Goal: Task Accomplishment & Management: Use online tool/utility

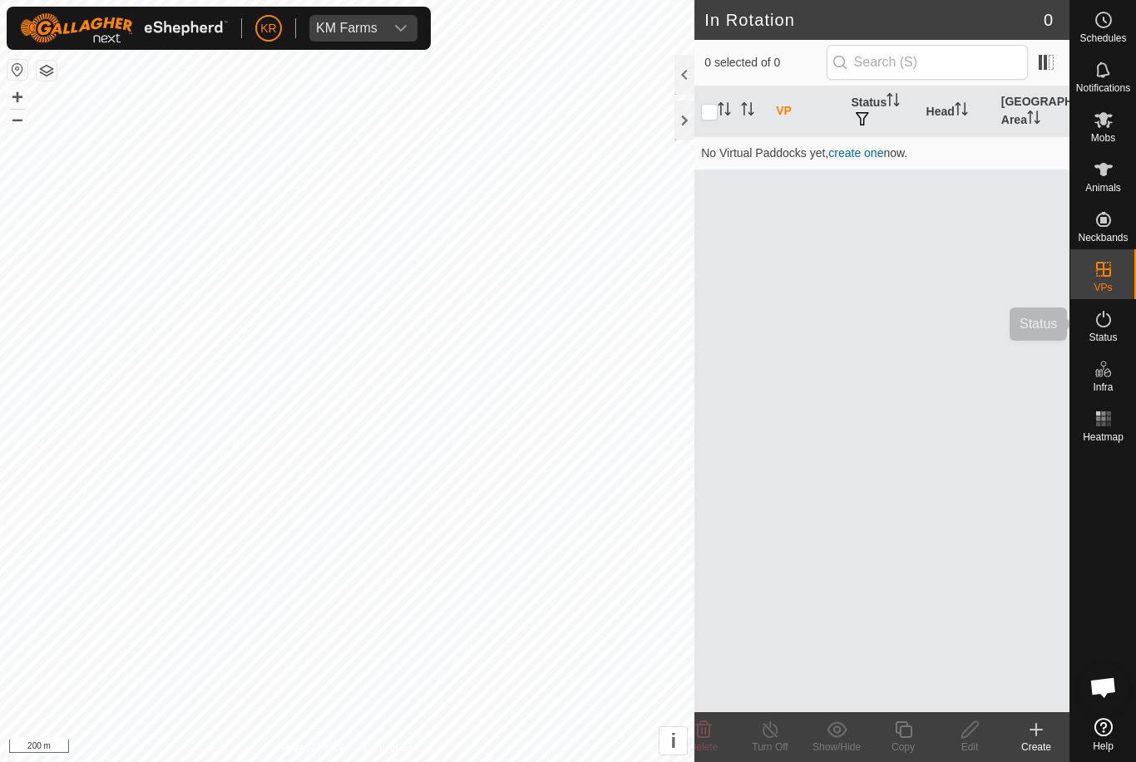
click at [1120, 336] on div "Status" at bounding box center [1103, 324] width 66 height 50
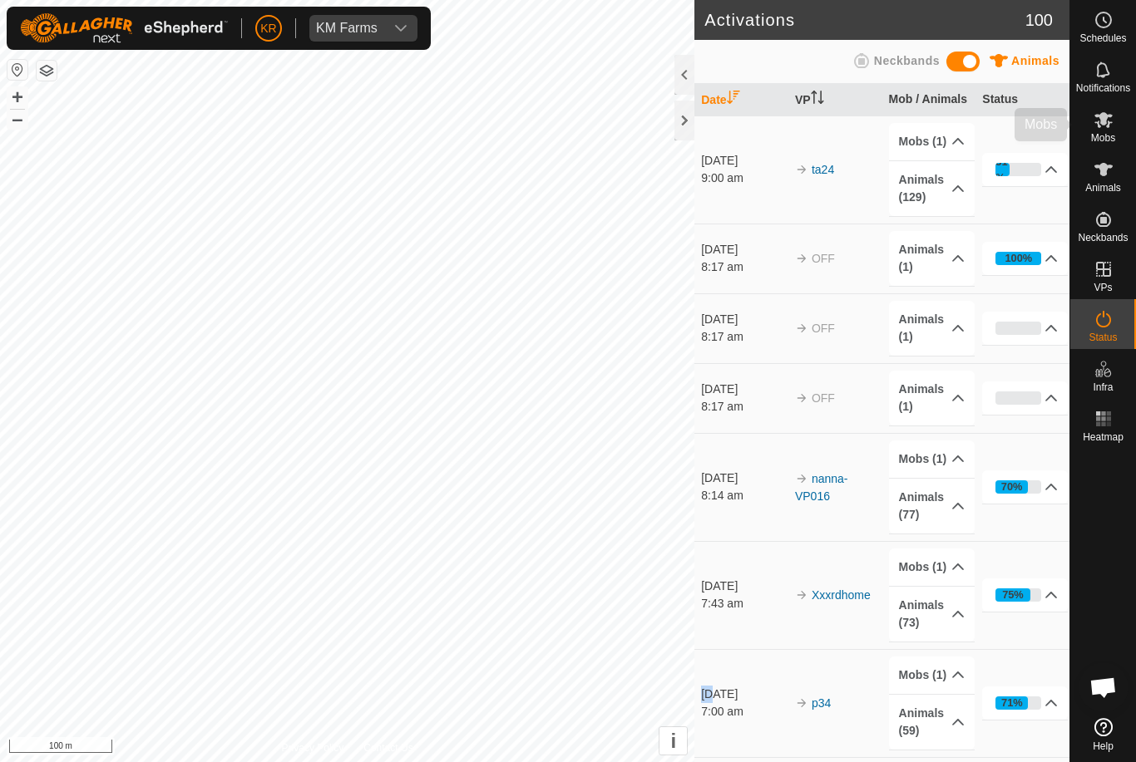
click at [1123, 130] on div "Mobs" at bounding box center [1103, 125] width 66 height 50
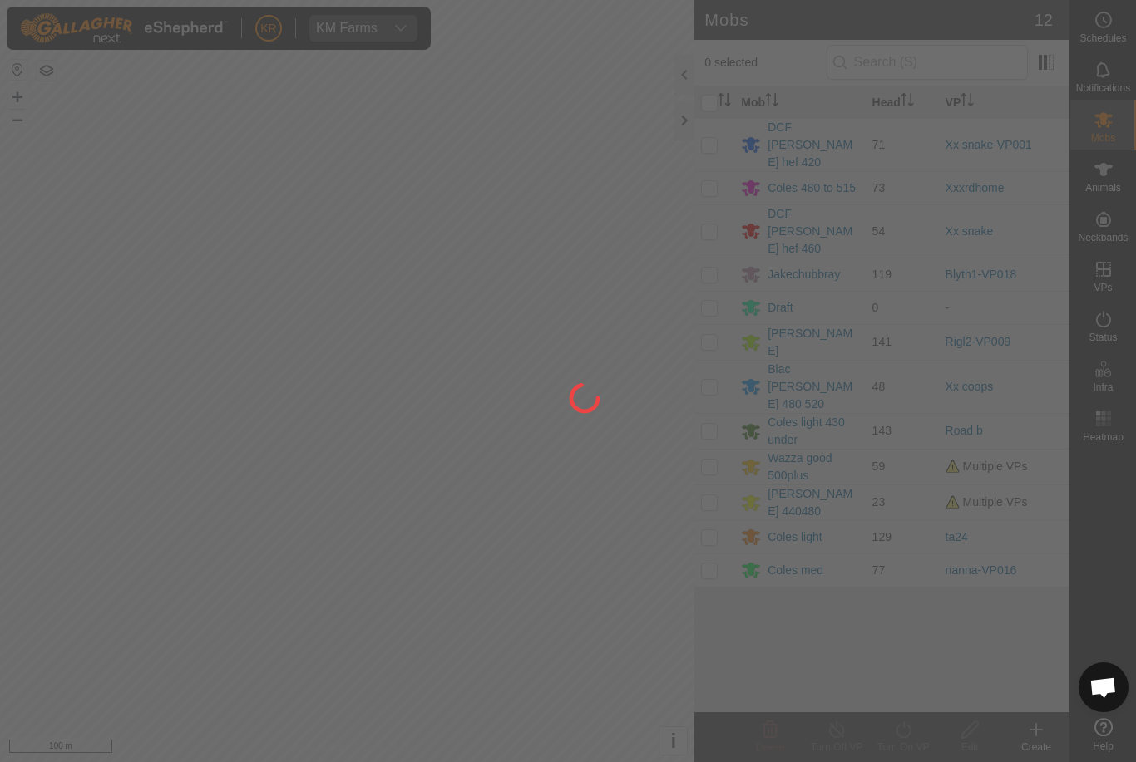
click at [1012, 441] on div at bounding box center [568, 381] width 1136 height 762
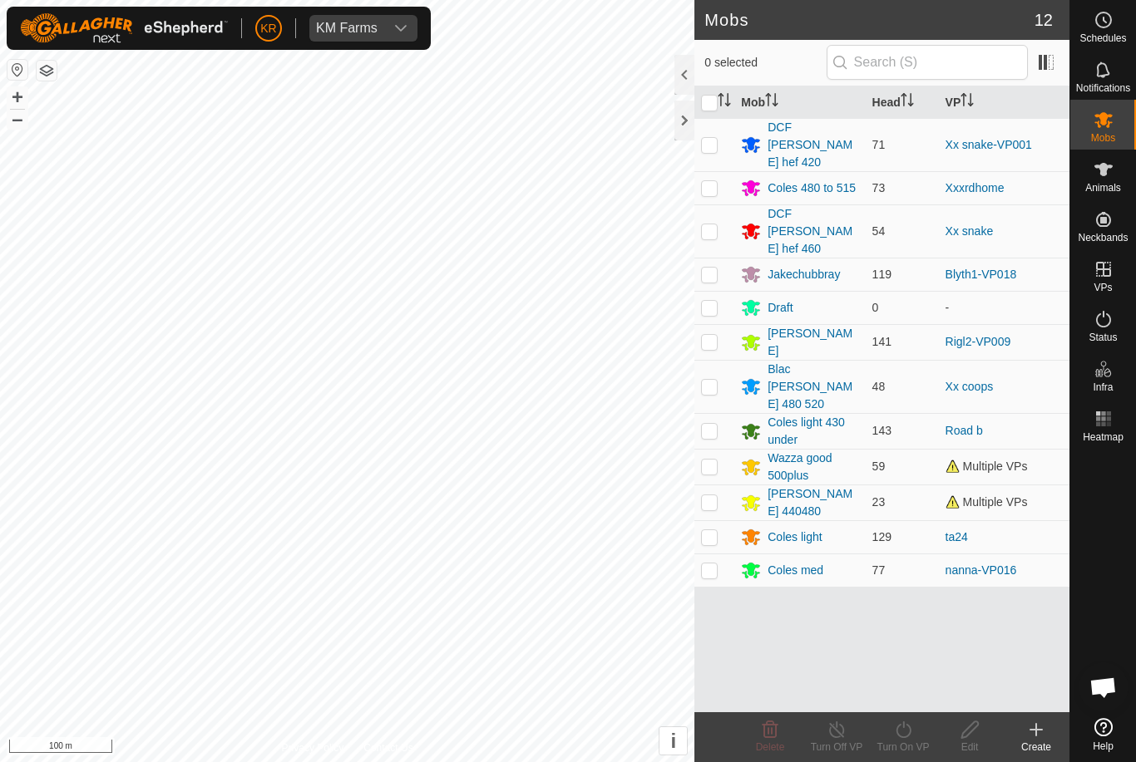
click at [1021, 496] on span "Multiple VPs" at bounding box center [986, 502] width 82 height 13
click at [718, 485] on td at bounding box center [714, 503] width 40 height 36
checkbox input "true"
click at [910, 746] on div "Turn On VP" at bounding box center [903, 747] width 67 height 15
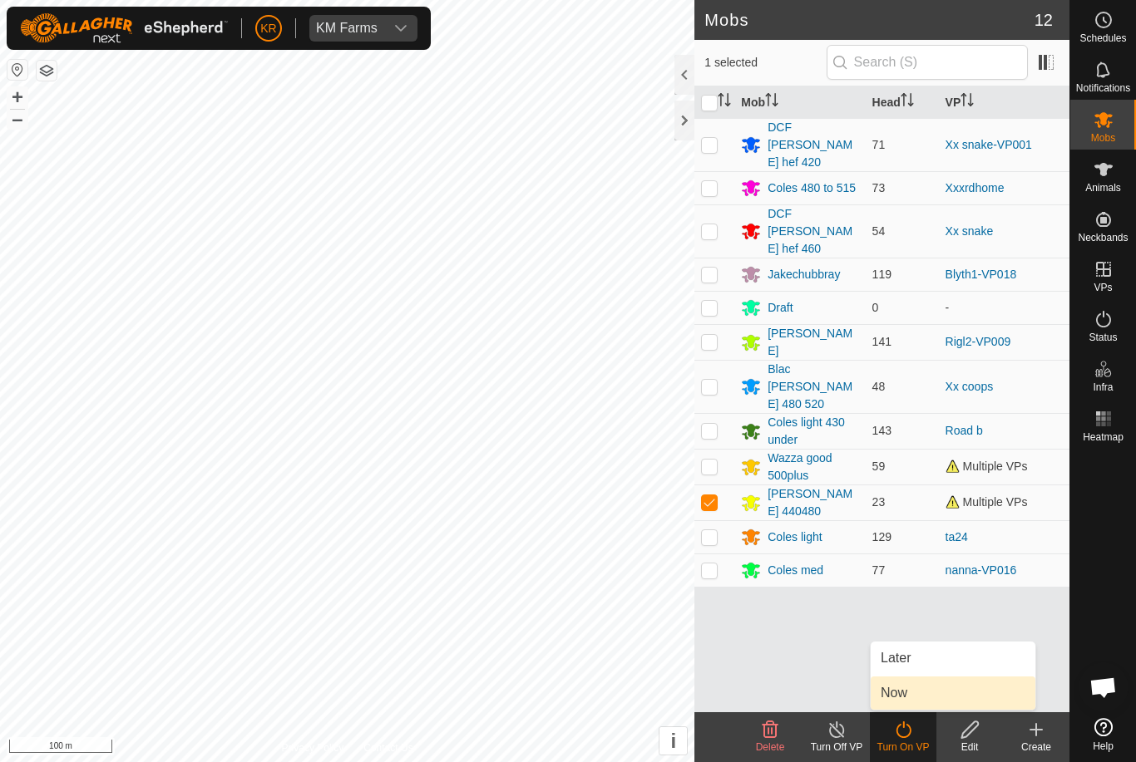
click at [935, 702] on link "Now" at bounding box center [953, 693] width 165 height 33
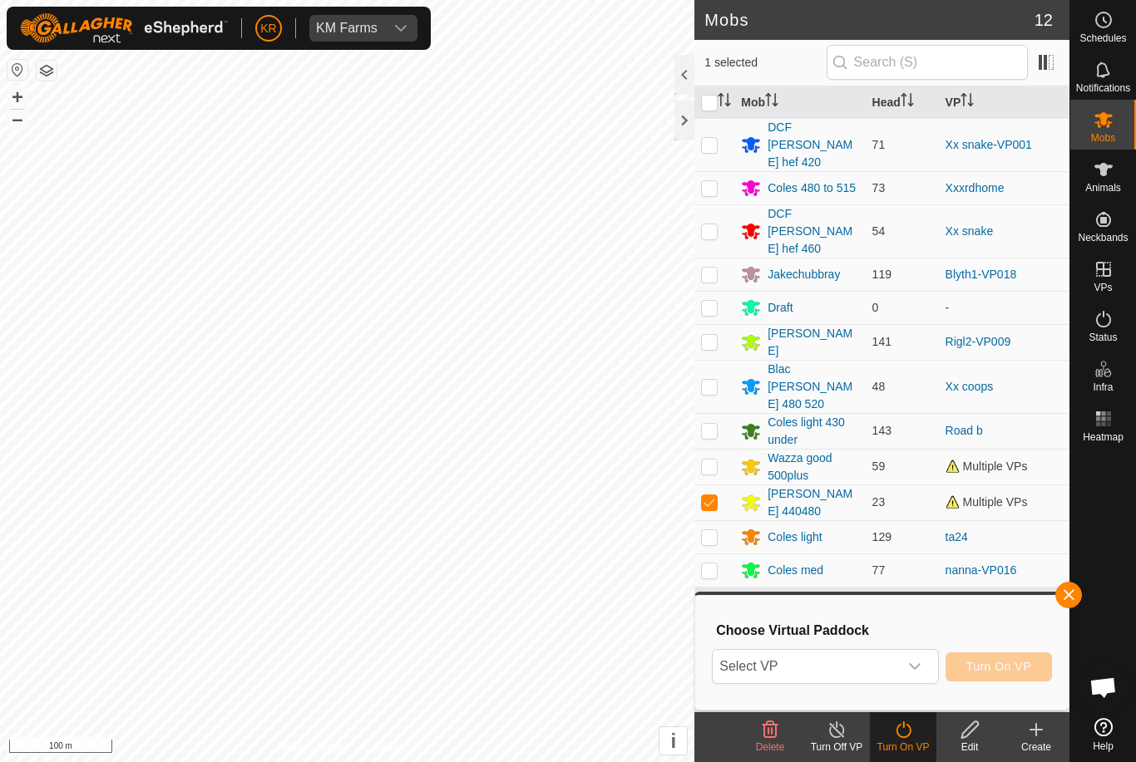
click at [838, 665] on span "Select VP" at bounding box center [805, 666] width 185 height 33
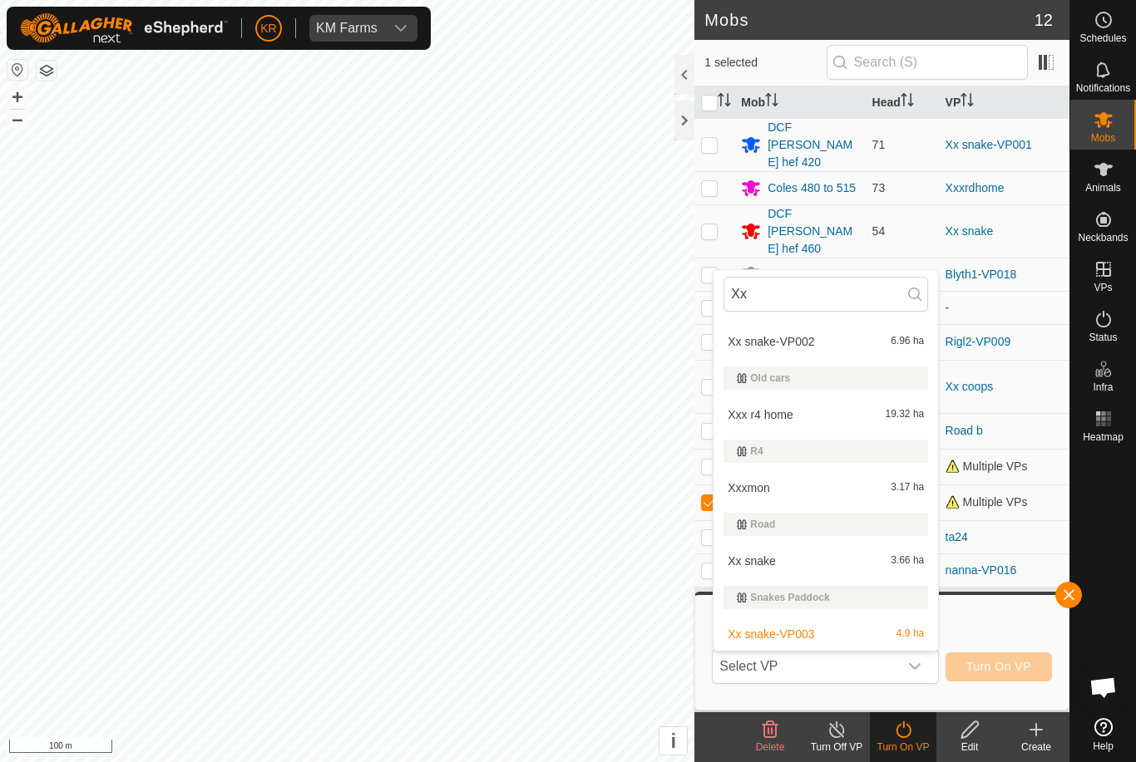
scroll to position [213, 0]
type input "Xx"
click at [905, 564] on span "3.66 ha" at bounding box center [907, 561] width 33 height 12
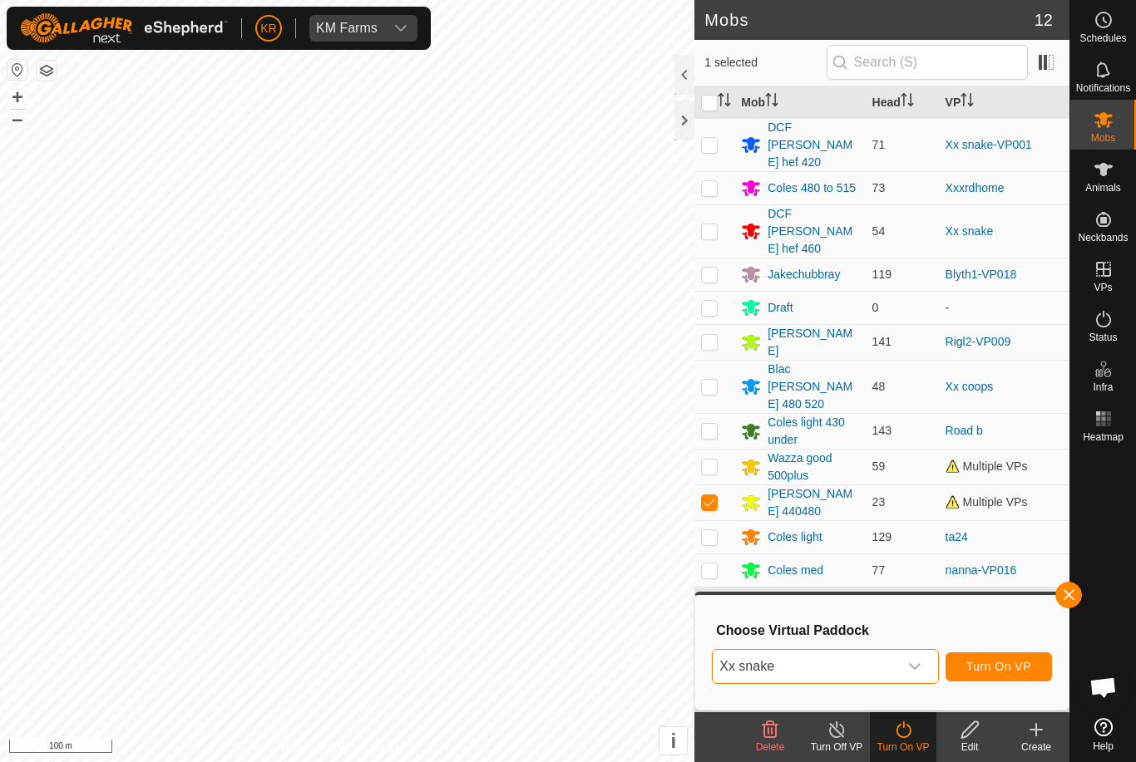
click at [921, 669] on icon "dropdown trigger" at bounding box center [914, 666] width 13 height 13
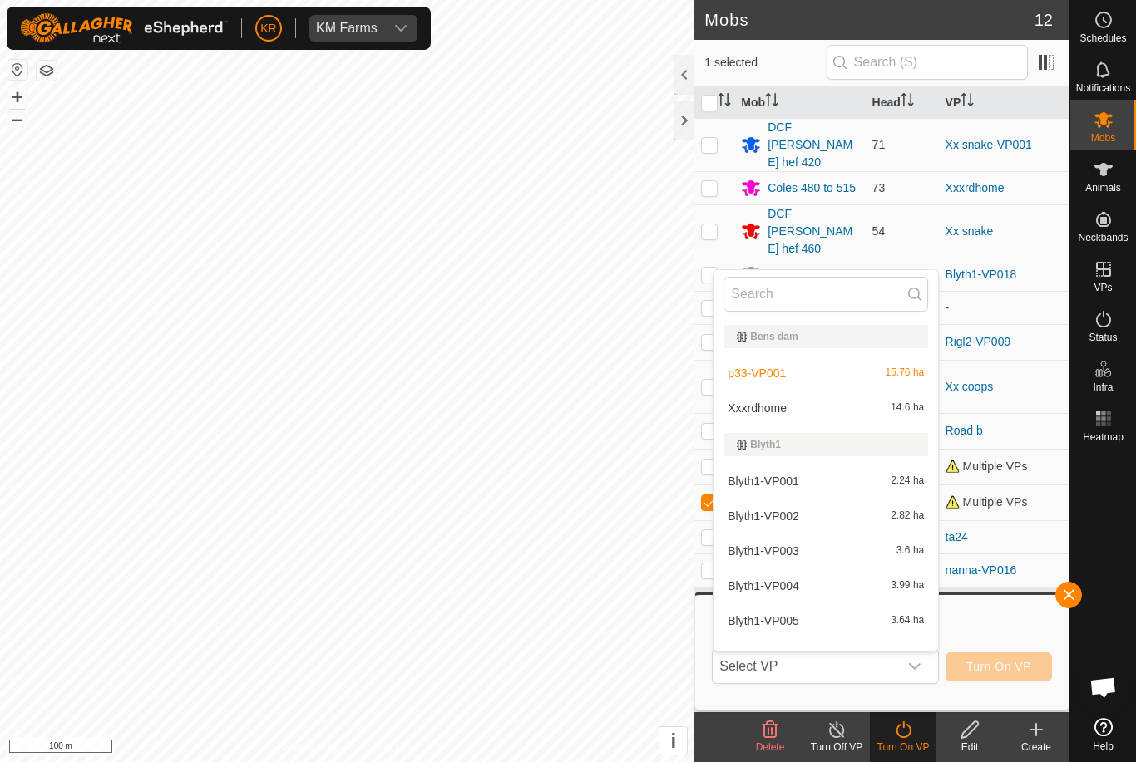
scroll to position [140, 0]
click at [896, 654] on span "Select VP" at bounding box center [805, 666] width 185 height 33
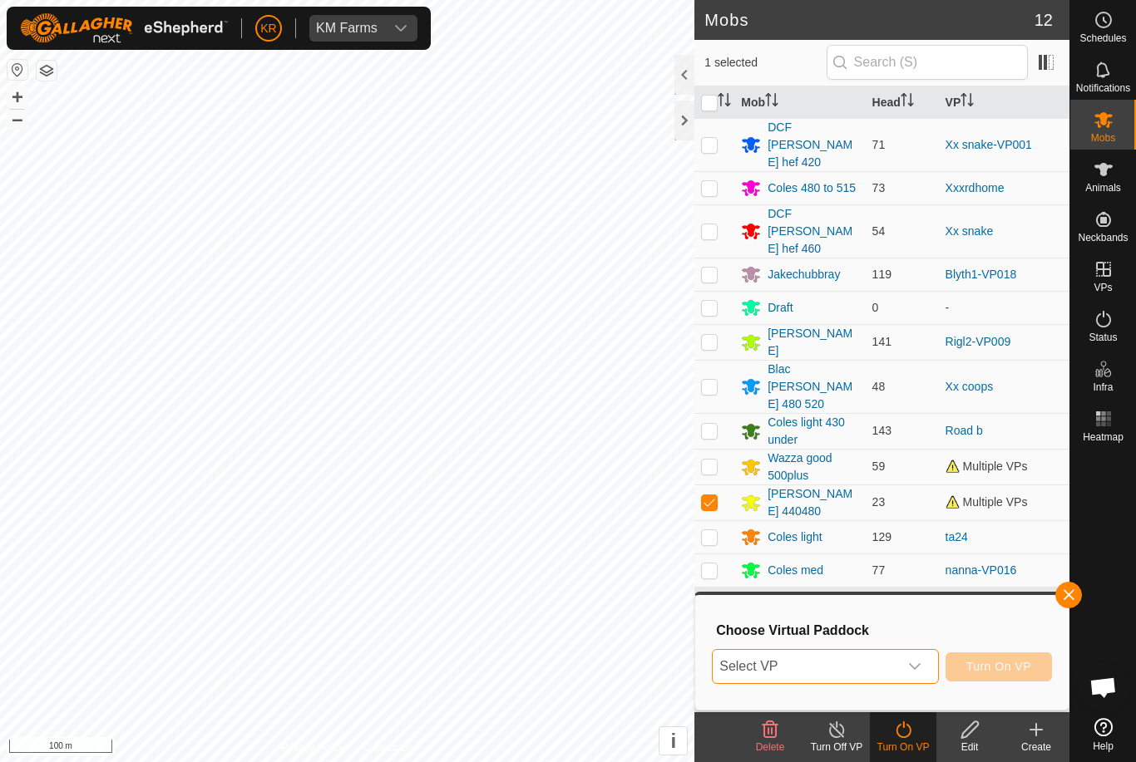
click at [948, 640] on div "Choose Virtual Paddock Select VP Turn On VP" at bounding box center [881, 652] width 353 height 95
click at [927, 662] on div "dropdown trigger" at bounding box center [914, 666] width 33 height 33
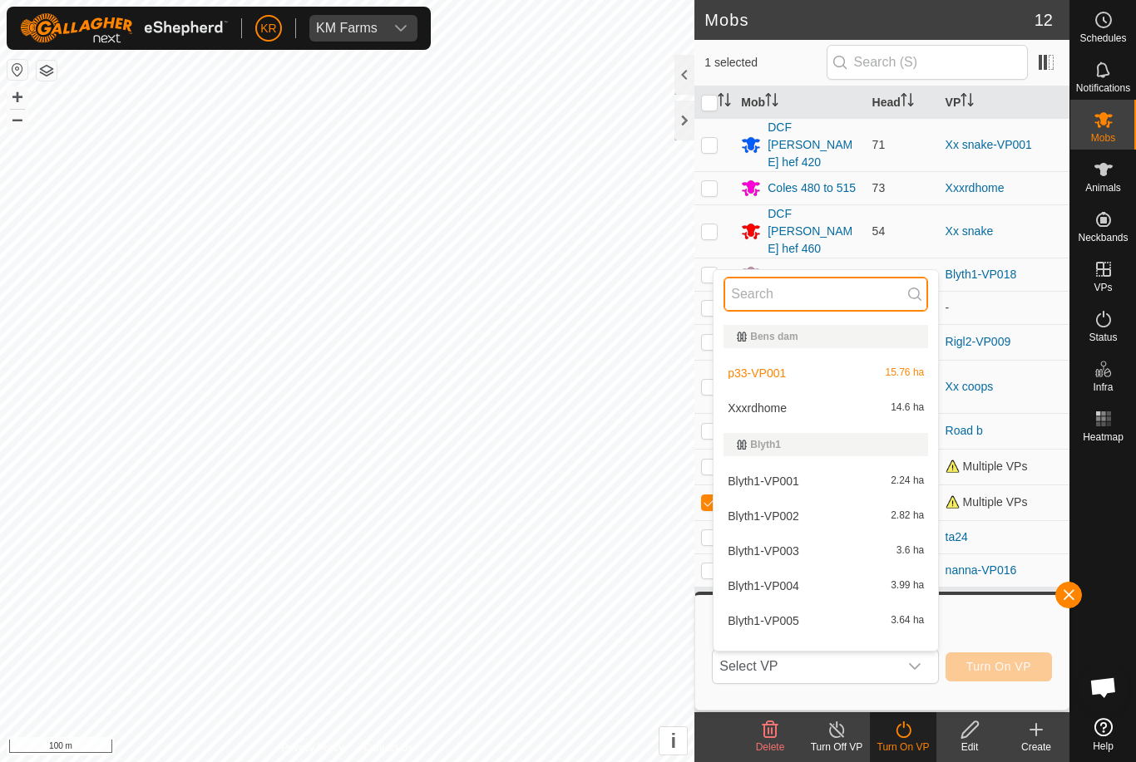
click at [812, 300] on input "text" at bounding box center [825, 294] width 205 height 35
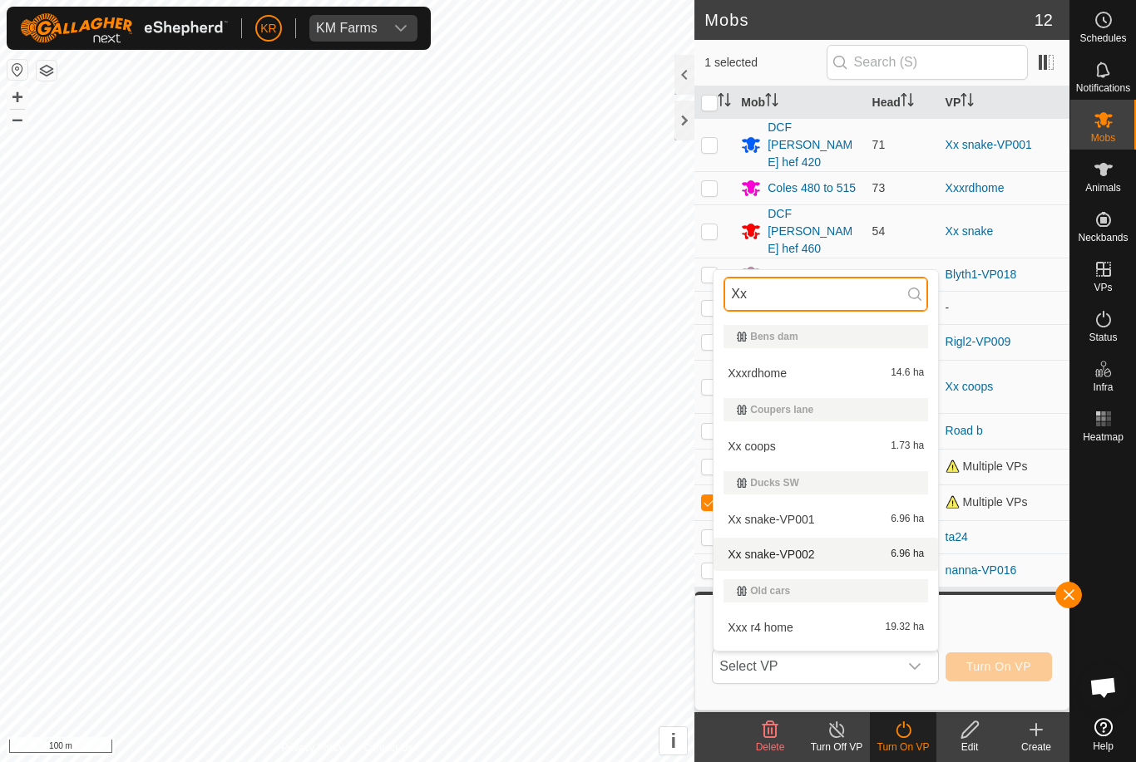
type input "Xx"
click at [886, 558] on div "Xx snake-VP002 6.96 ha" at bounding box center [825, 555] width 205 height 20
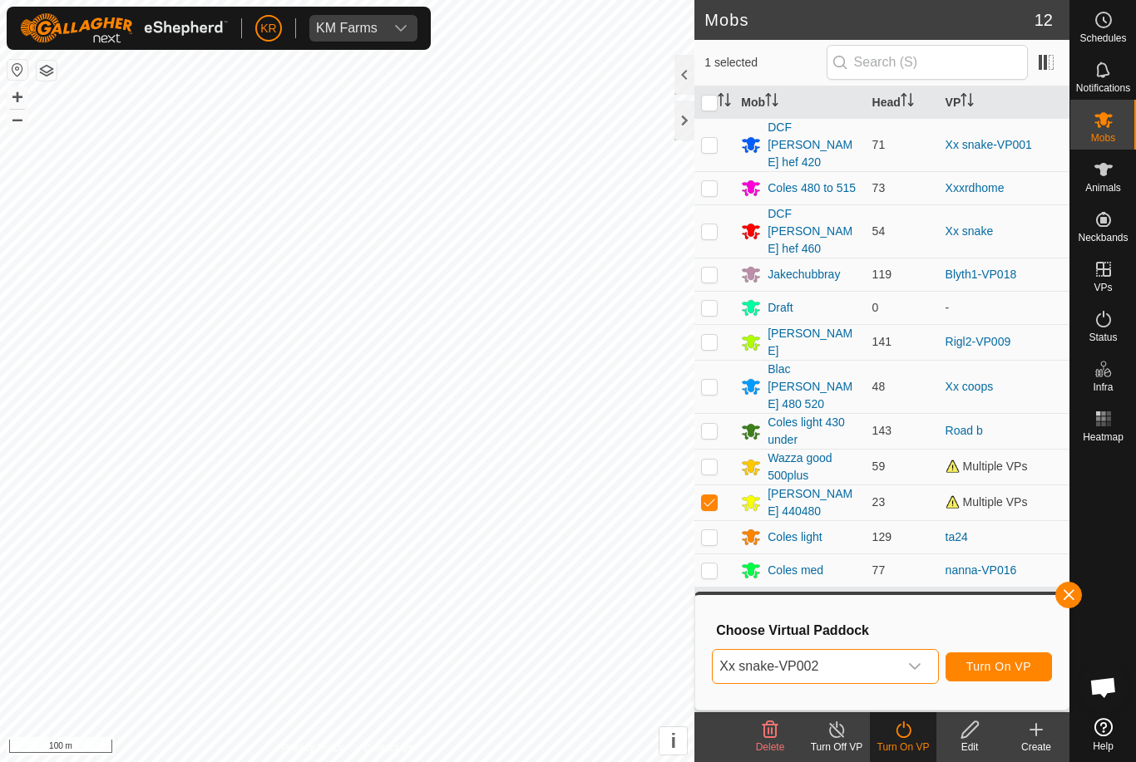
click at [907, 661] on div "dropdown trigger" at bounding box center [914, 666] width 33 height 33
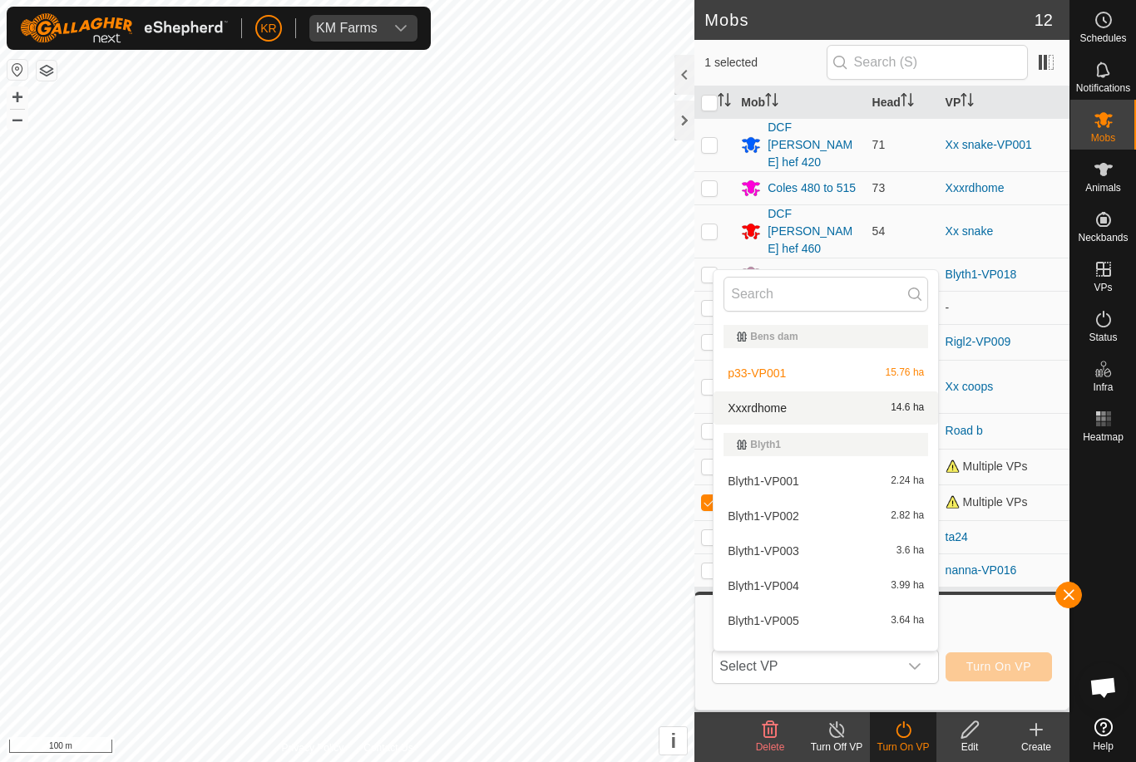
click at [886, 416] on div "Xxxrdhome 14.6 ha" at bounding box center [825, 408] width 205 height 20
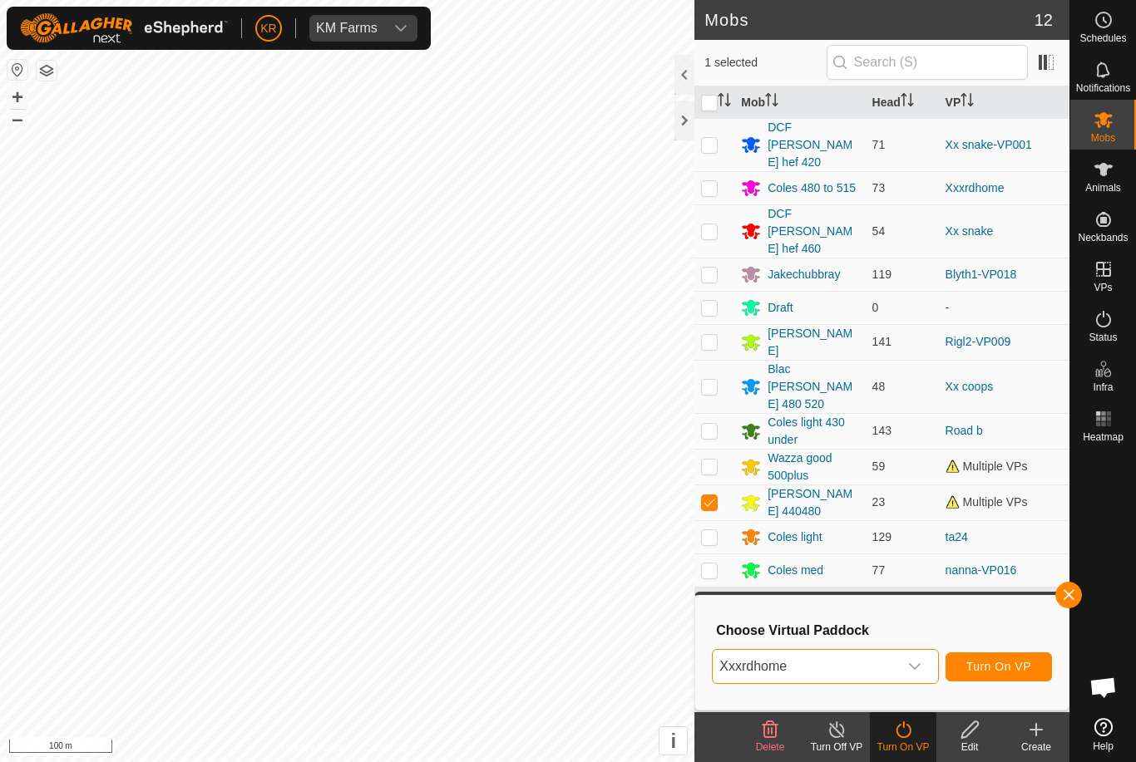
click at [920, 667] on icon "dropdown trigger" at bounding box center [914, 666] width 13 height 13
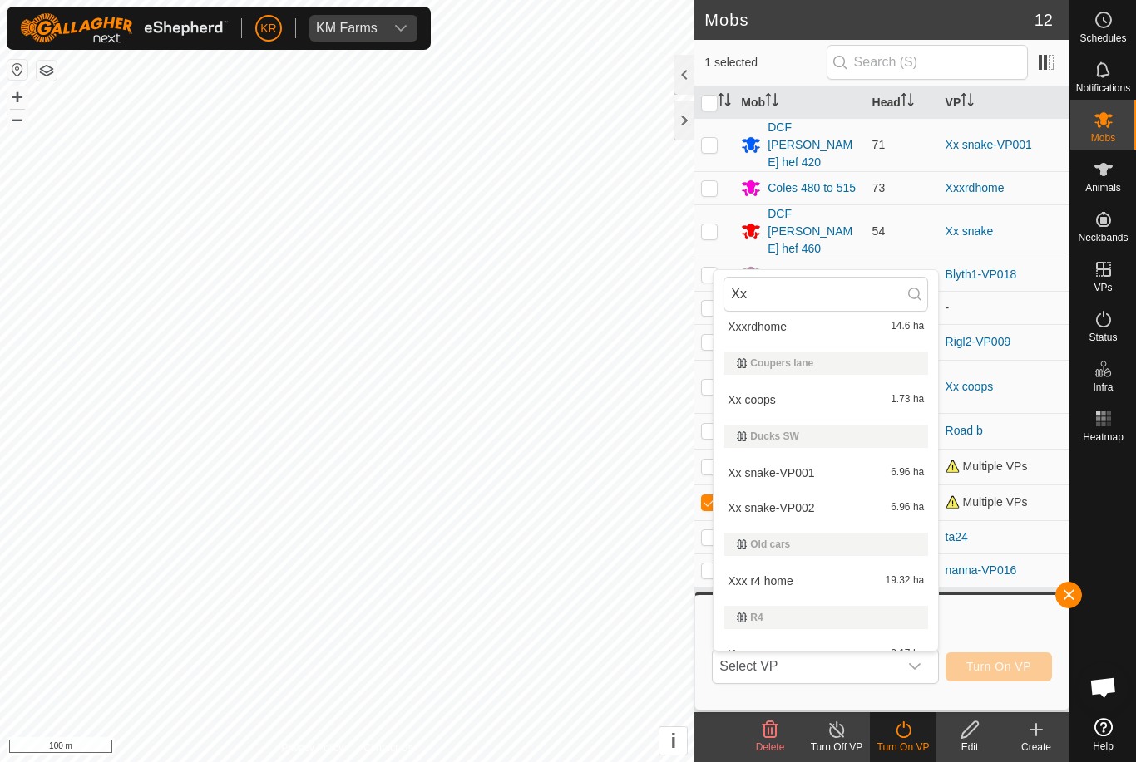
scroll to position [52, 0]
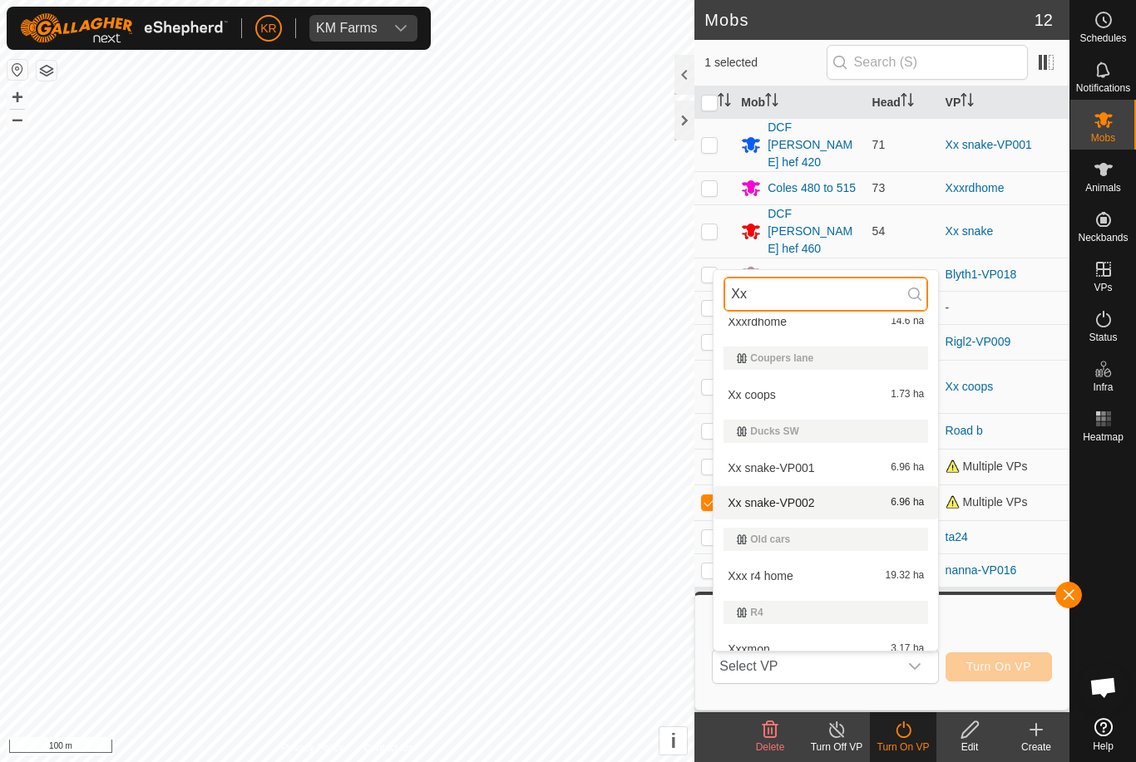
type input "Xx"
click at [901, 512] on div "Xx snake-VP002 6.96 ha" at bounding box center [825, 503] width 205 height 20
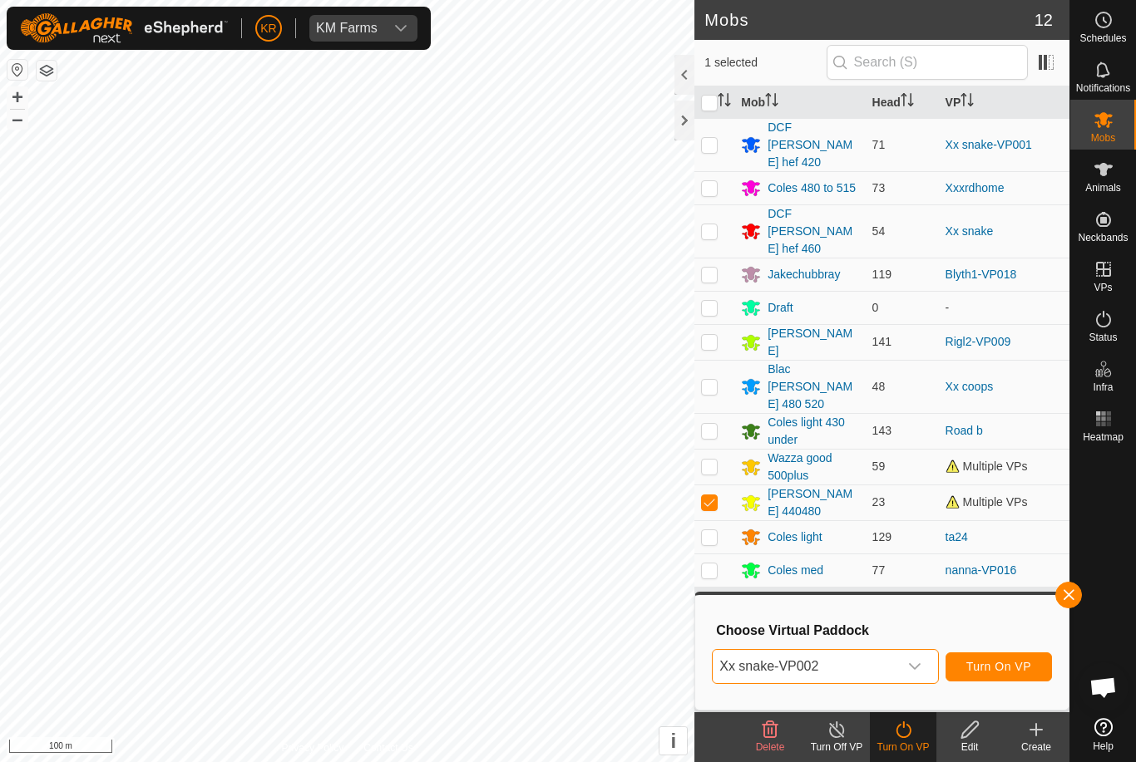
click at [920, 671] on icon "dropdown trigger" at bounding box center [914, 666] width 13 height 13
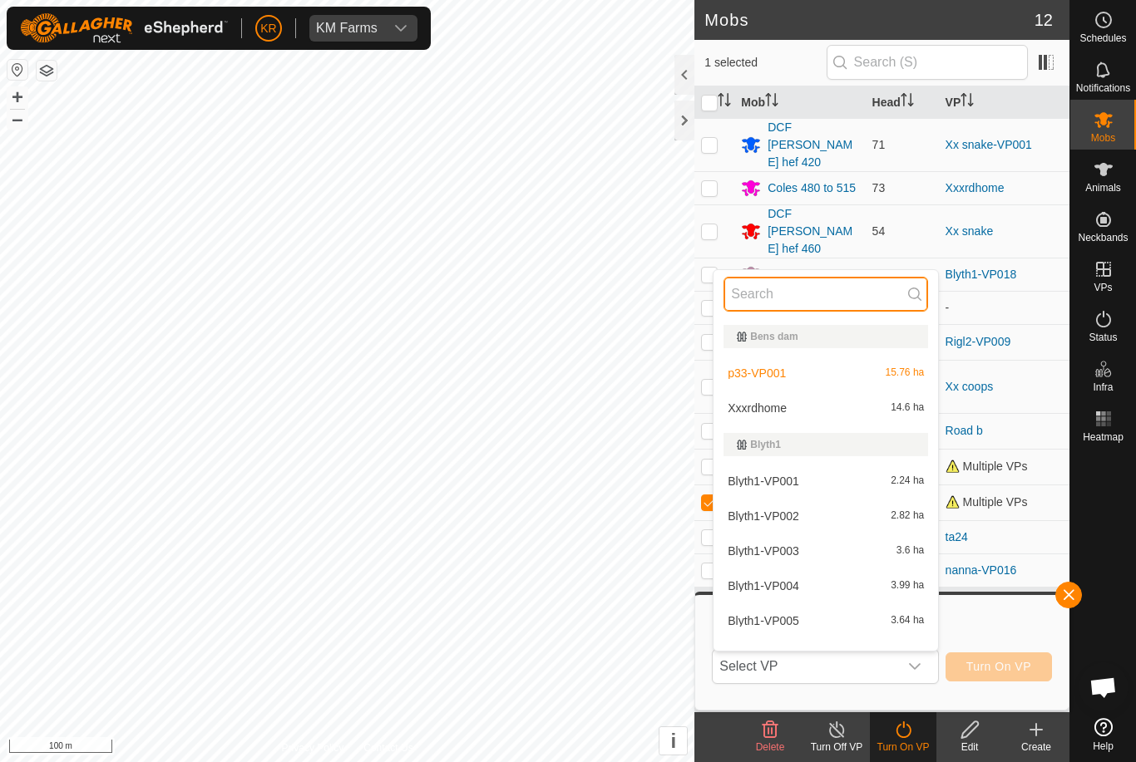
click at [890, 306] on input "text" at bounding box center [825, 294] width 205 height 35
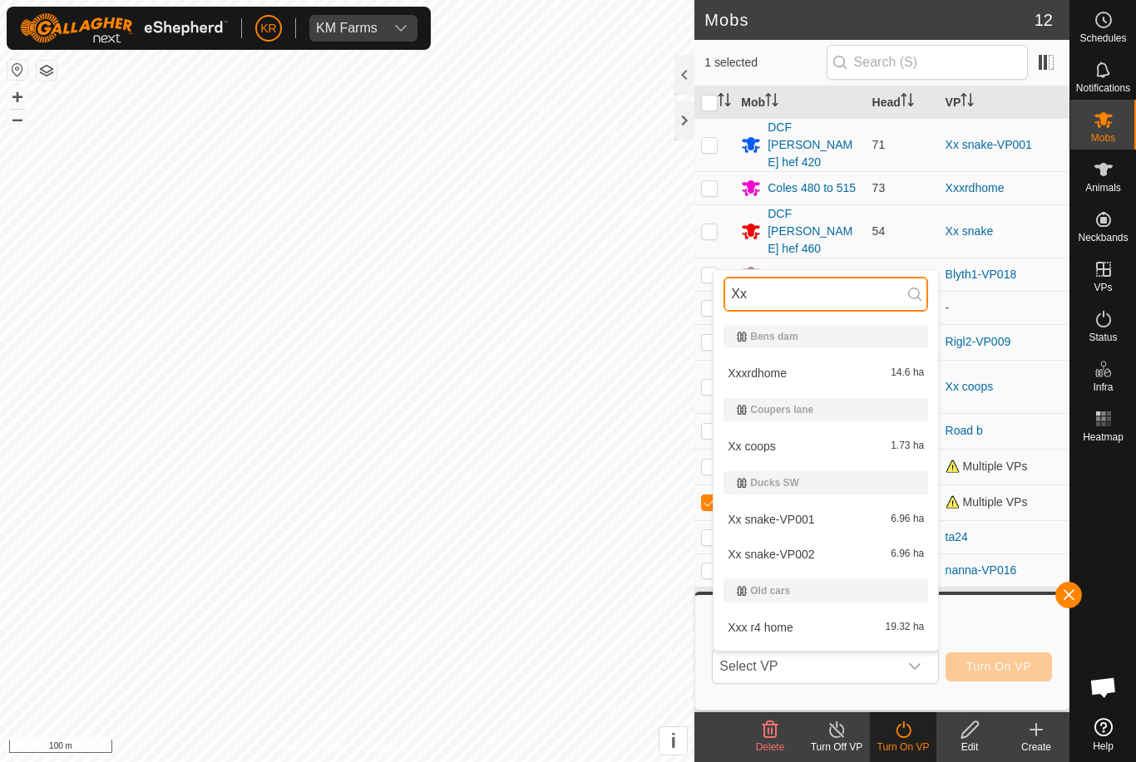
type input "Xx"
click at [826, 510] on div "Xx snake-VP001 6.96 ha" at bounding box center [825, 520] width 205 height 20
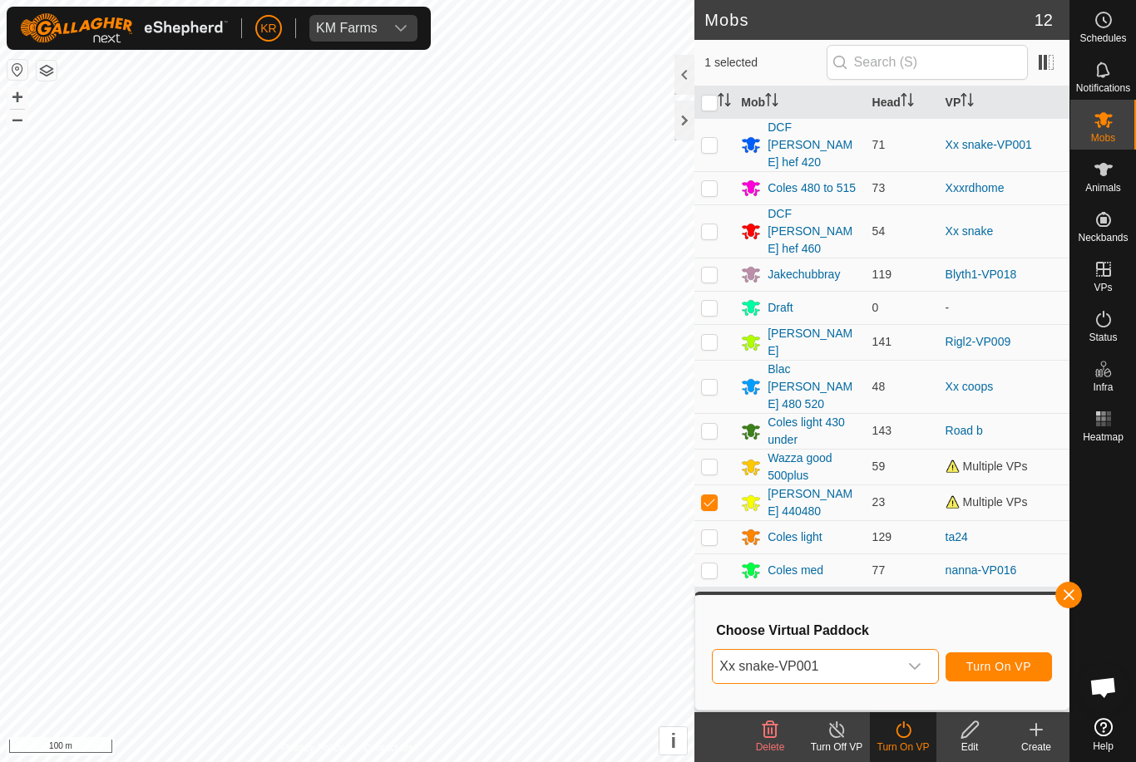
click at [871, 653] on span "Xx snake-VP001" at bounding box center [805, 666] width 185 height 33
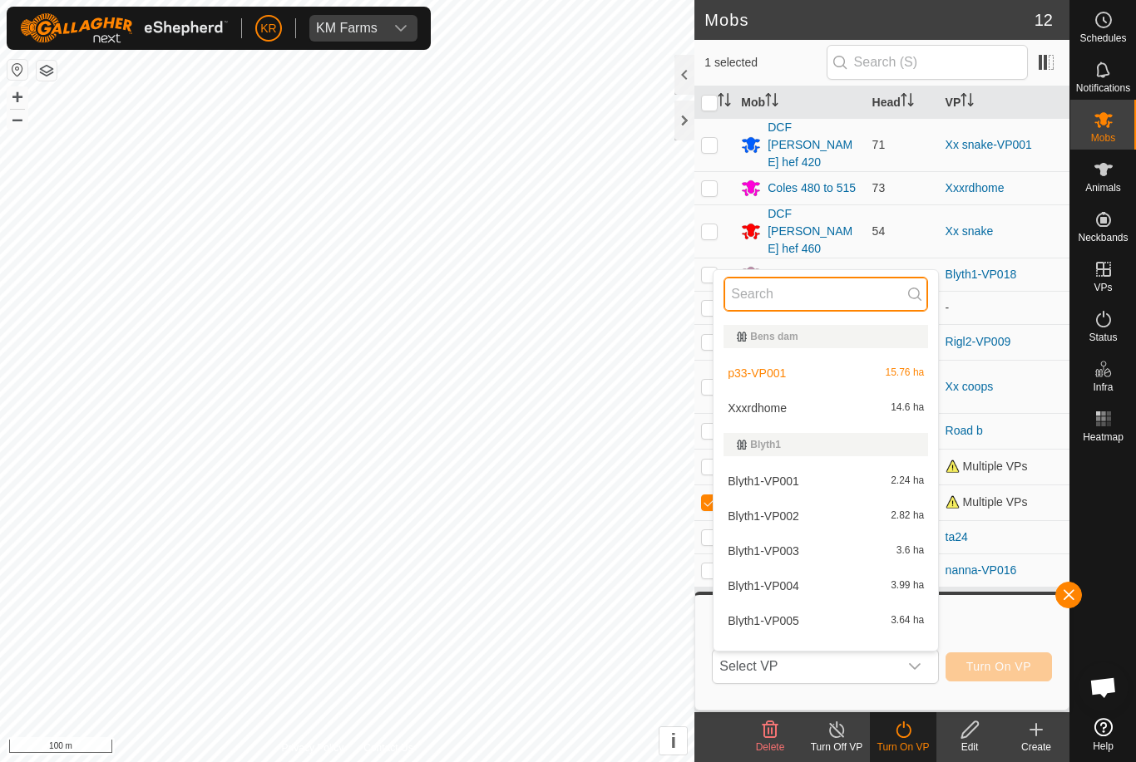
click at [819, 290] on input "text" at bounding box center [825, 294] width 205 height 35
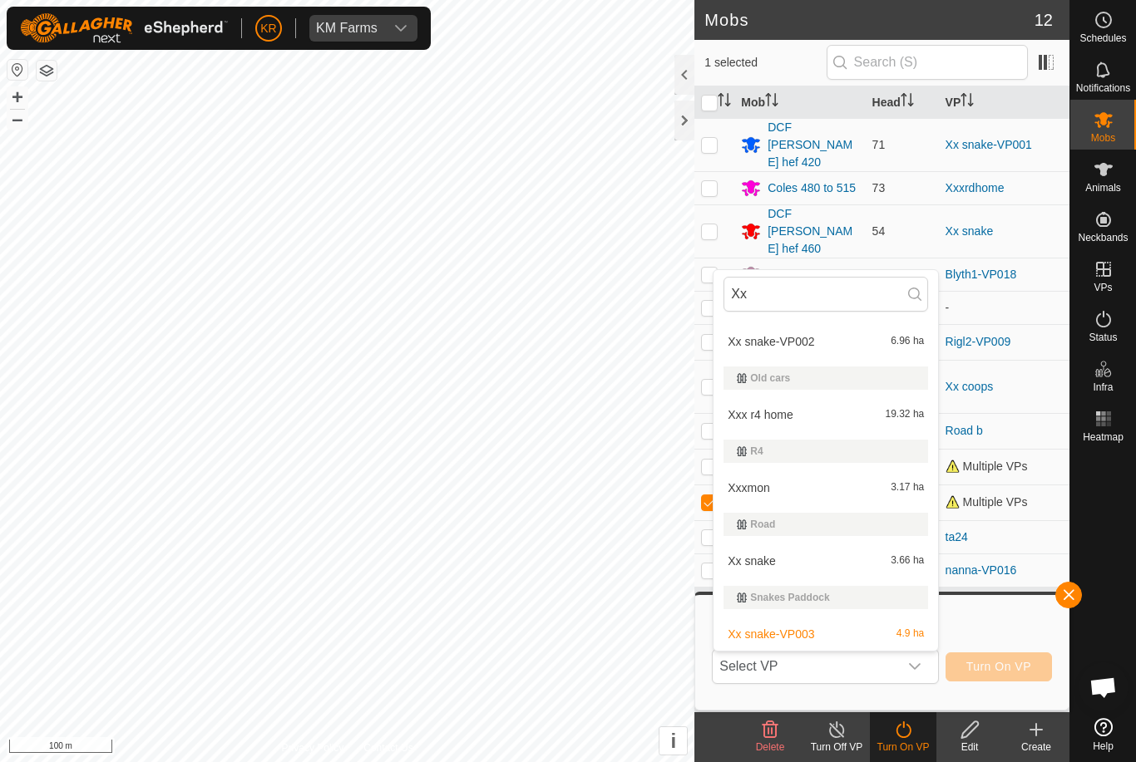
scroll to position [213, 0]
type input "Xx"
click at [886, 563] on div "Xx snake 3.66 ha" at bounding box center [825, 561] width 205 height 20
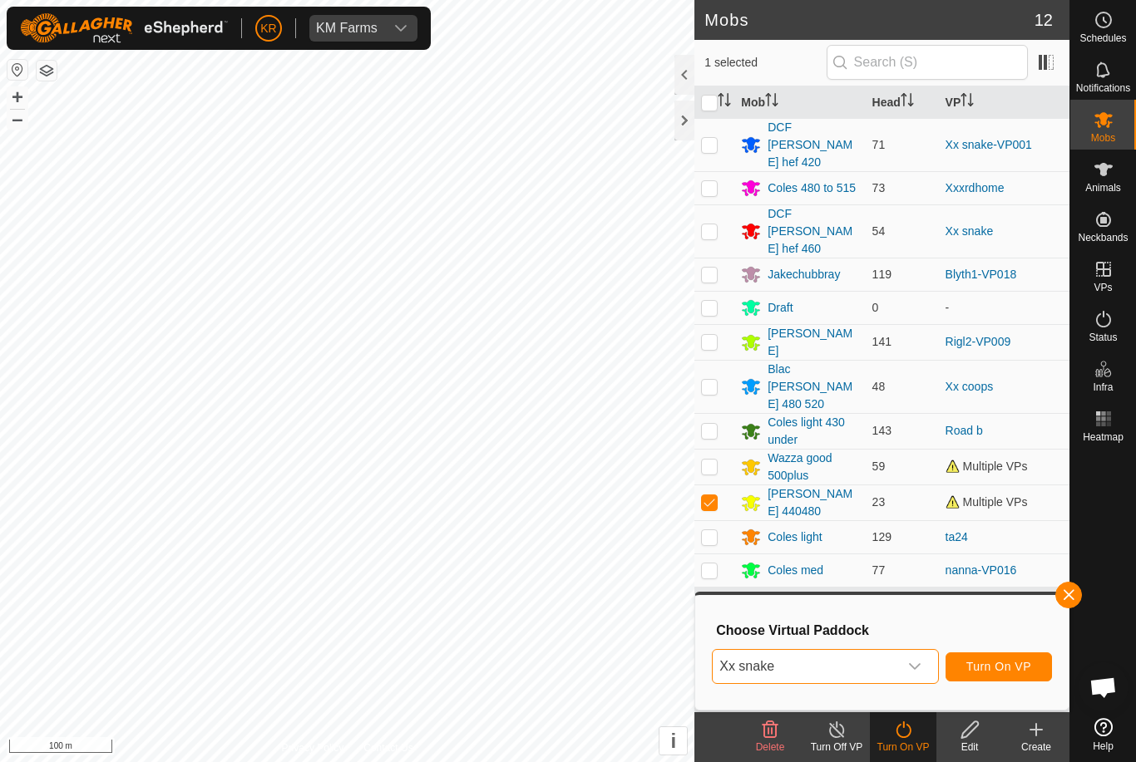
click at [914, 664] on icon "dropdown trigger" at bounding box center [914, 666] width 13 height 13
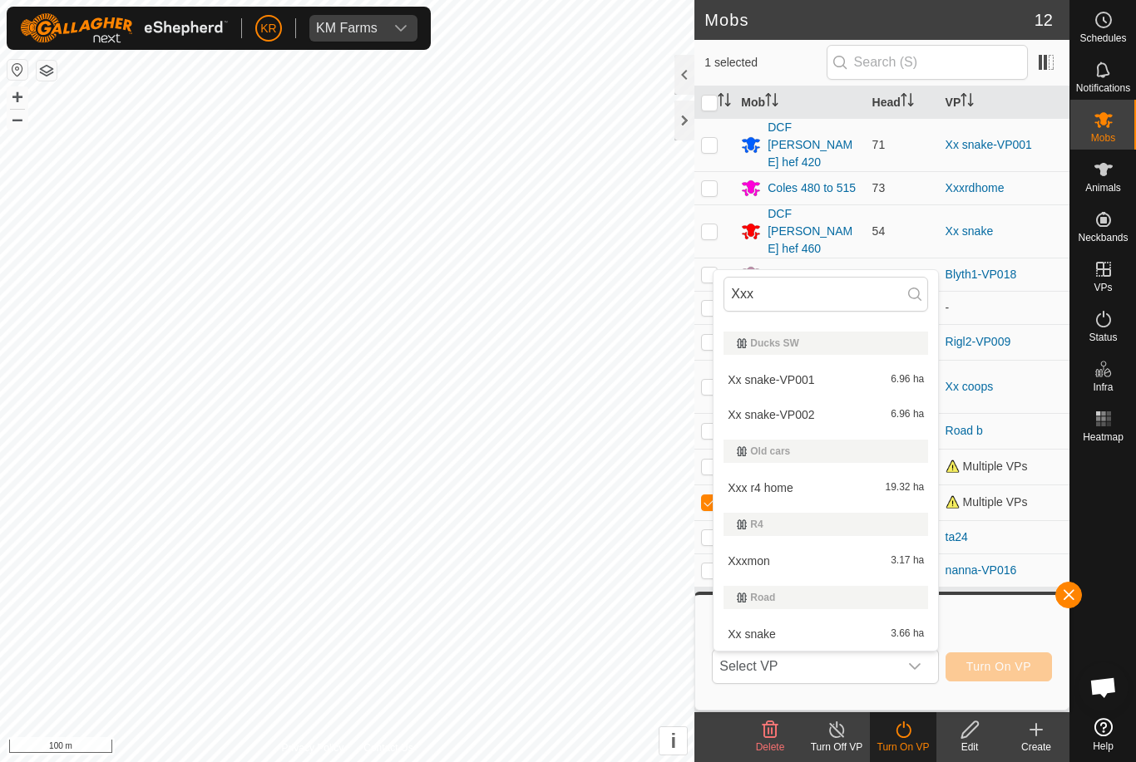
scroll to position [0, 0]
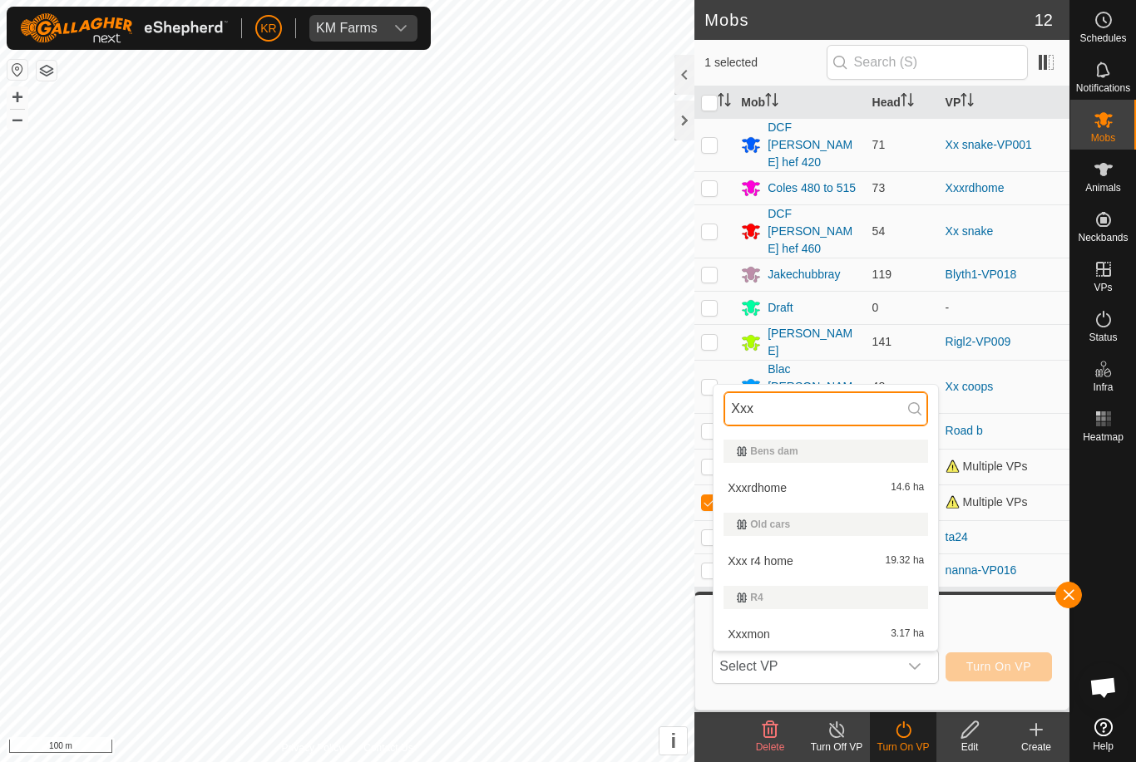
type input "Xxx"
click at [922, 530] on div "Old cars" at bounding box center [825, 524] width 205 height 23
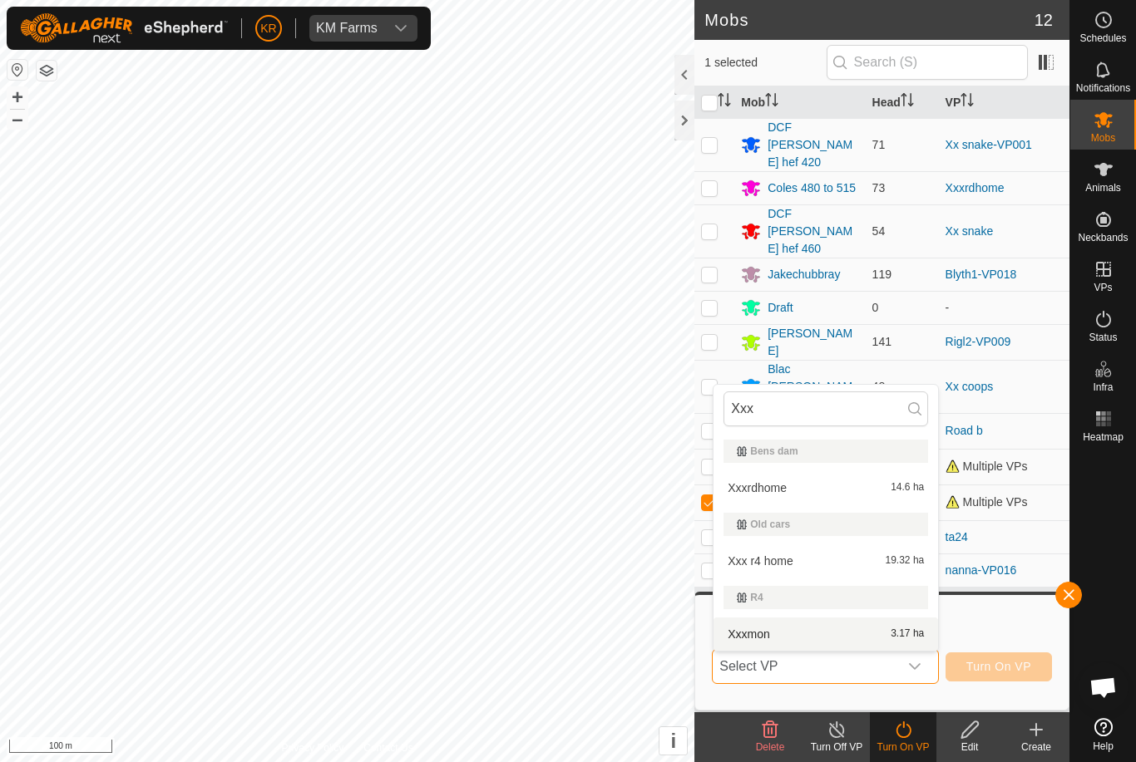
click at [895, 633] on span "3.17 ha" at bounding box center [907, 635] width 33 height 12
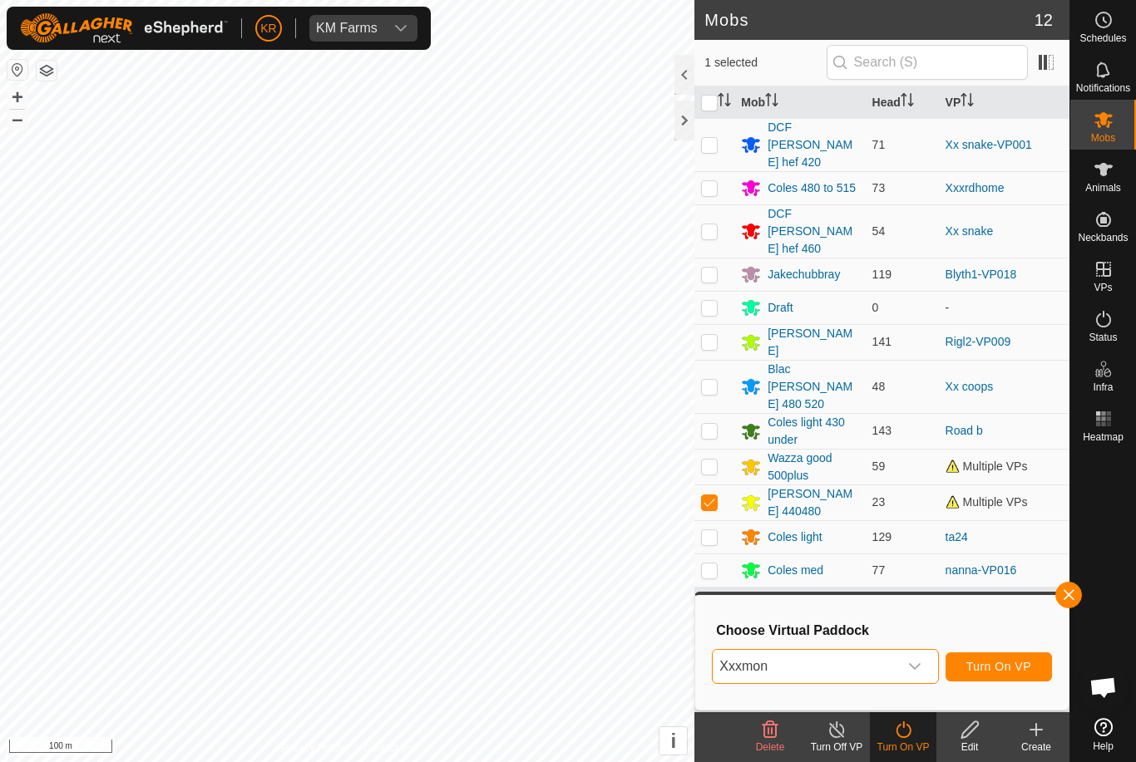
click at [896, 665] on span "Xxxmon" at bounding box center [805, 666] width 185 height 33
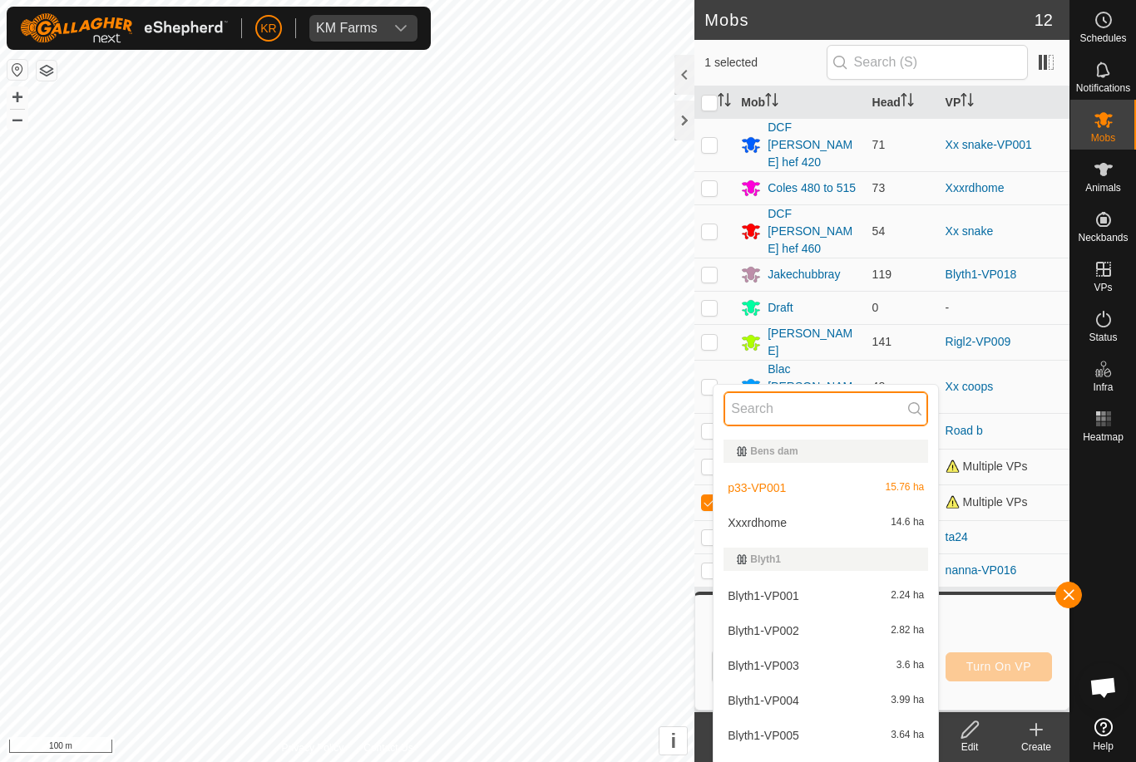
click at [875, 414] on input "text" at bounding box center [825, 409] width 205 height 35
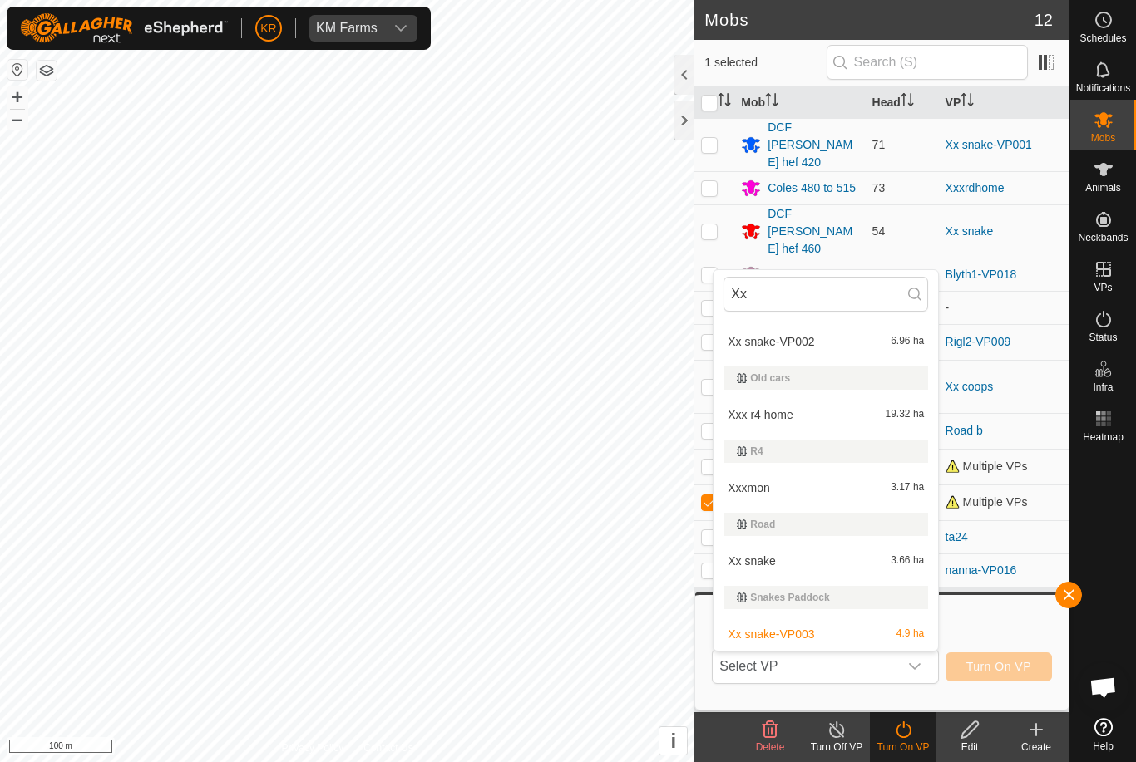
scroll to position [213, 0]
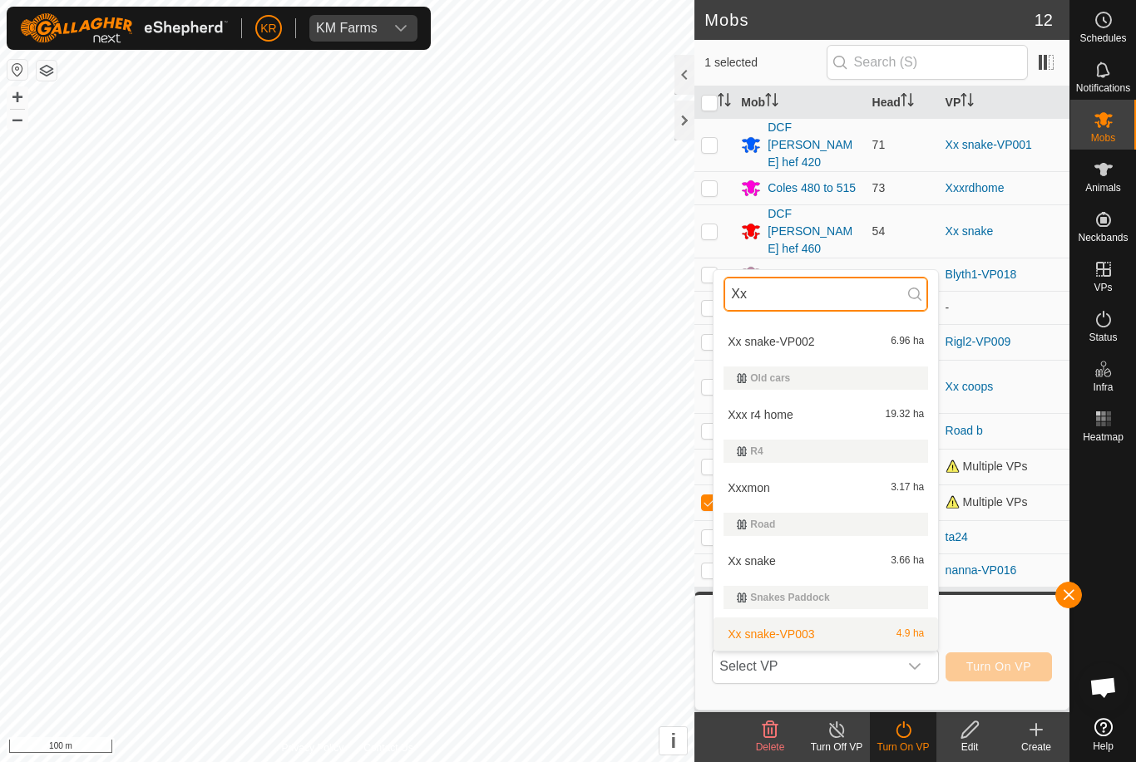
type input "Xx"
click at [877, 637] on div "Xx snake-VP003 4.9 ha" at bounding box center [825, 634] width 205 height 20
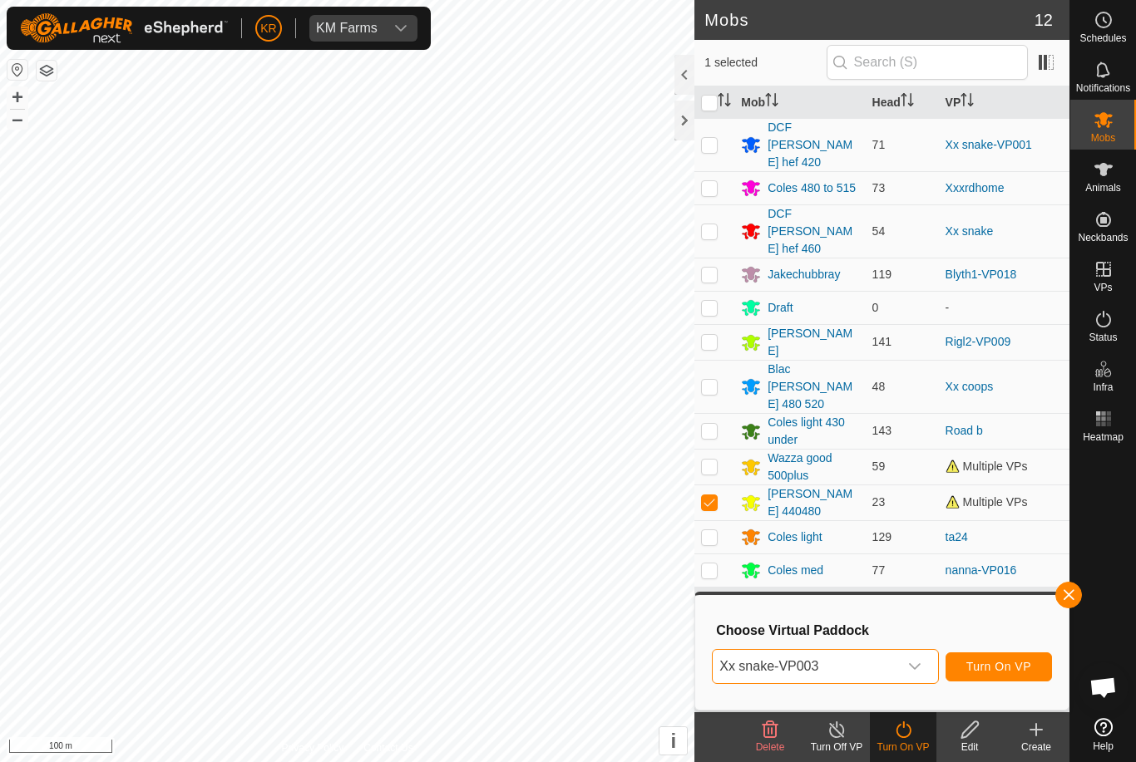
click at [1015, 678] on button "Turn On VP" at bounding box center [998, 667] width 106 height 29
